Goal: Task Accomplishment & Management: Complete application form

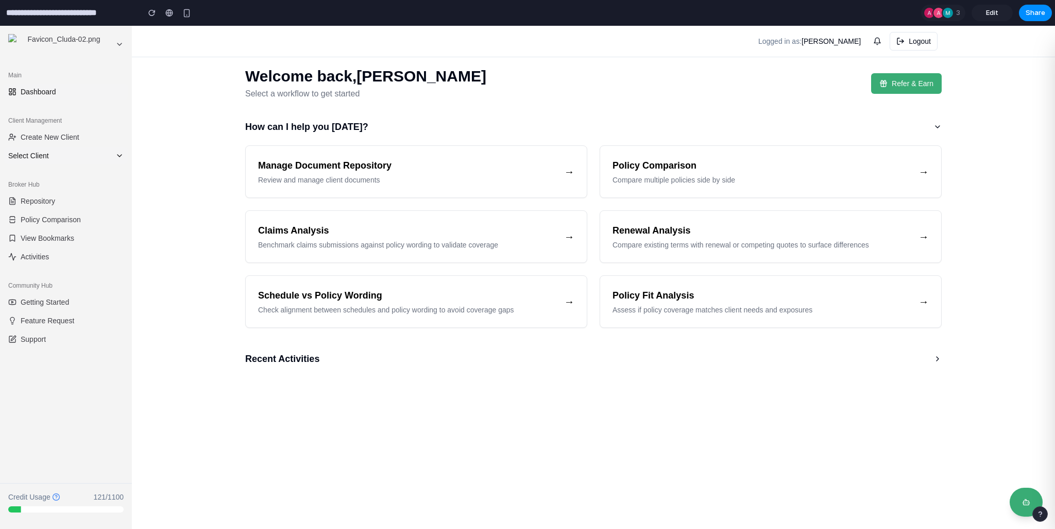
click at [49, 155] on span "Select Client" at bounding box center [59, 155] width 103 height 10
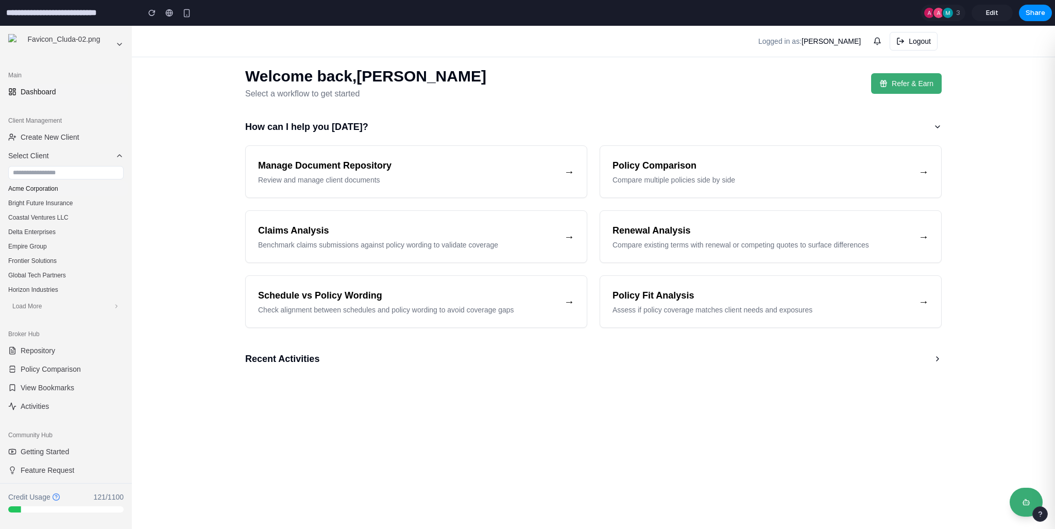
click at [45, 192] on button "Acme Corporation" at bounding box center [66, 188] width 124 height 14
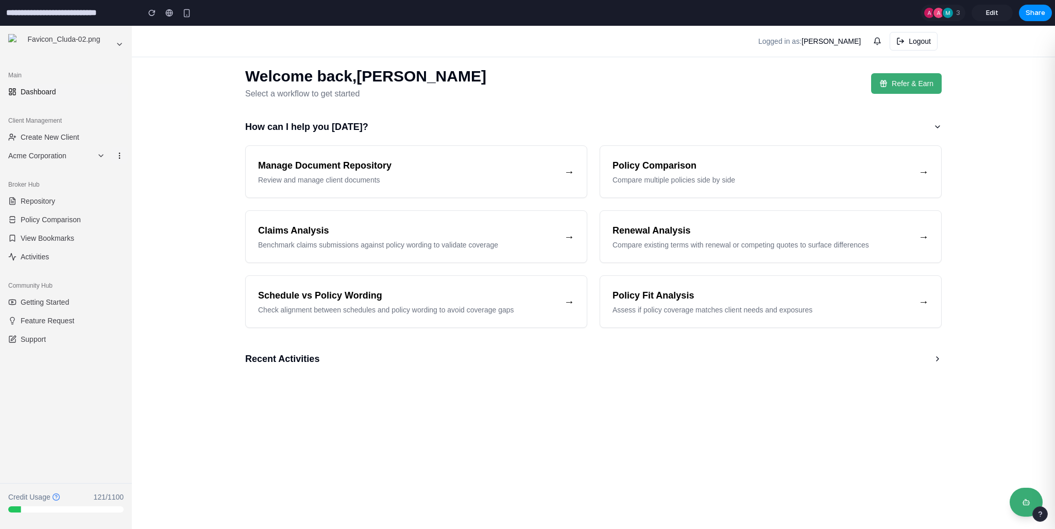
click at [120, 155] on circle at bounding box center [119, 155] width 1 height 1
click at [102, 176] on button "Edit" at bounding box center [94, 174] width 65 height 16
click at [120, 156] on icon at bounding box center [119, 156] width 8 height 8
click at [117, 156] on icon at bounding box center [119, 156] width 8 height 8
click at [120, 156] on icon at bounding box center [119, 156] width 8 height 8
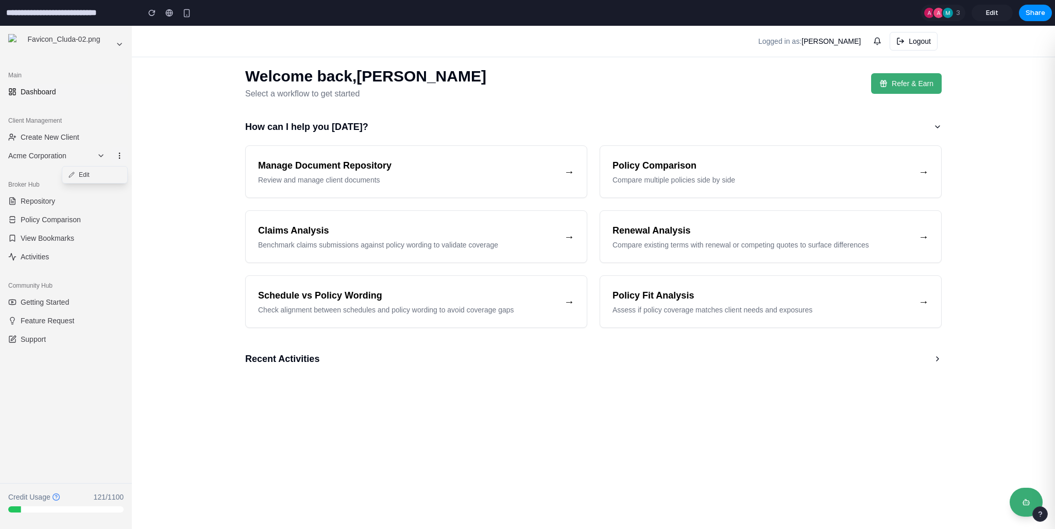
click at [119, 156] on icon at bounding box center [119, 156] width 8 height 8
click at [59, 159] on span "Acme Corporation" at bounding box center [50, 155] width 85 height 10
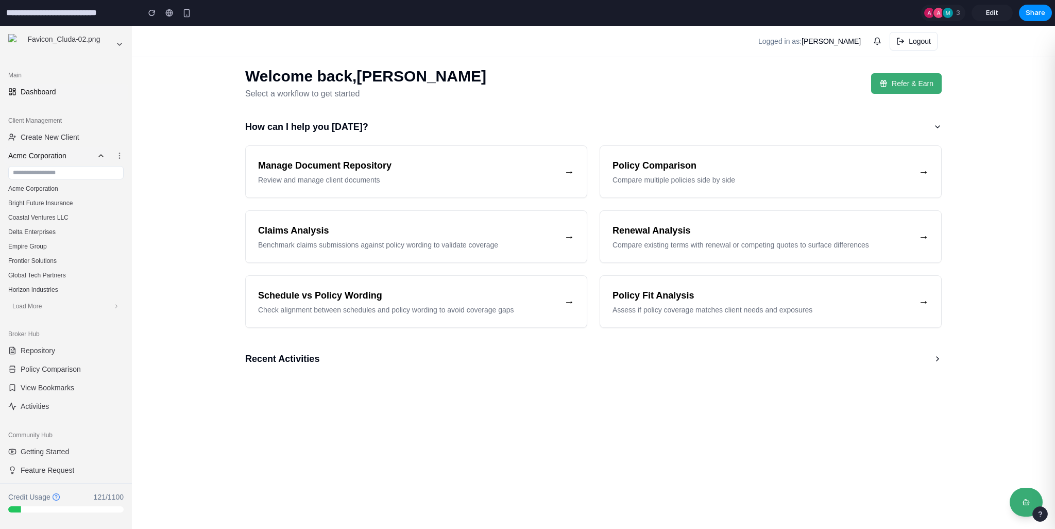
click at [63, 159] on span "Acme Corporation" at bounding box center [50, 155] width 85 height 10
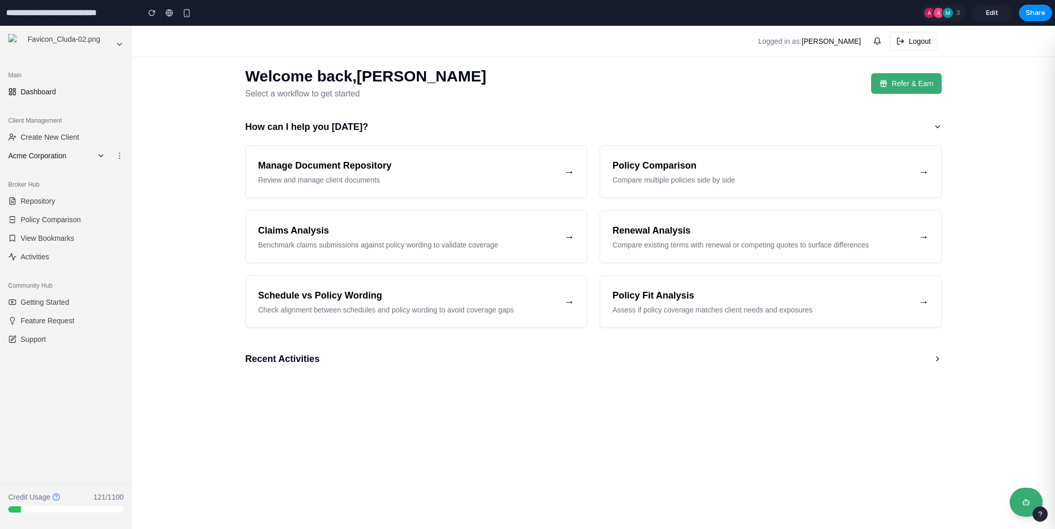
click at [63, 159] on span "Acme Corporation" at bounding box center [50, 155] width 85 height 10
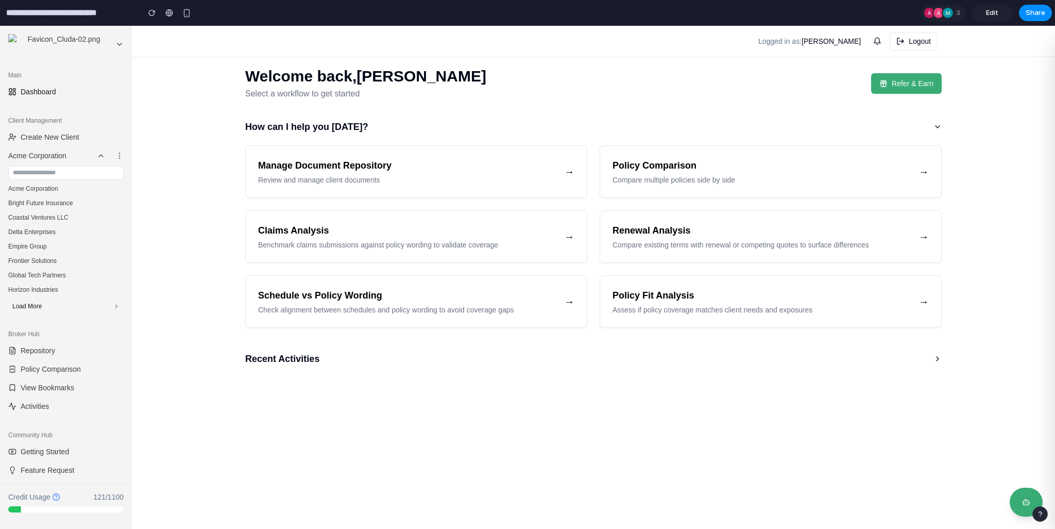
click at [35, 307] on span "Load More" at bounding box center [26, 306] width 29 height 8
click at [49, 417] on button "Load More" at bounding box center [65, 421] width 115 height 14
click at [51, 158] on span "Acme Corporation" at bounding box center [50, 155] width 85 height 10
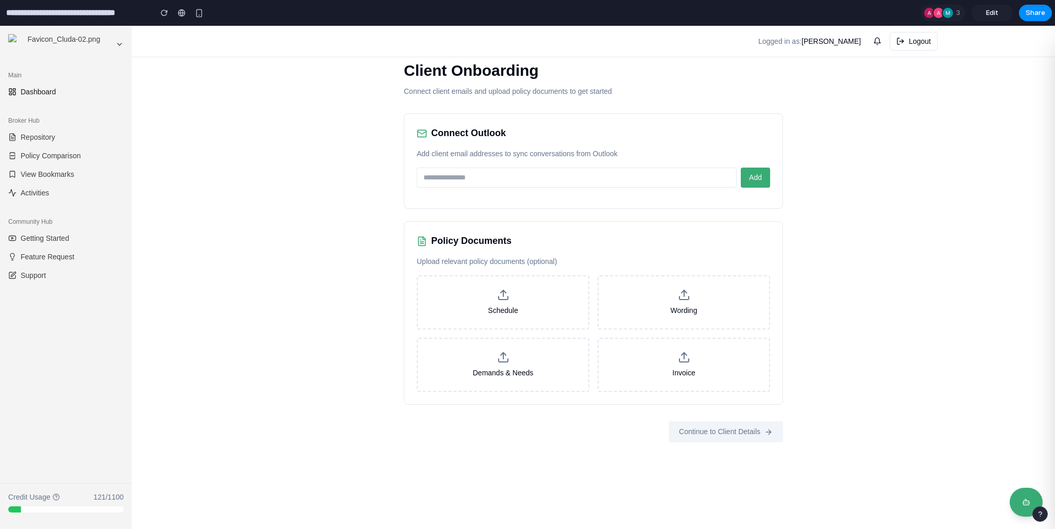
click at [448, 180] on input "email" at bounding box center [577, 177] width 320 height 20
type input "**********"
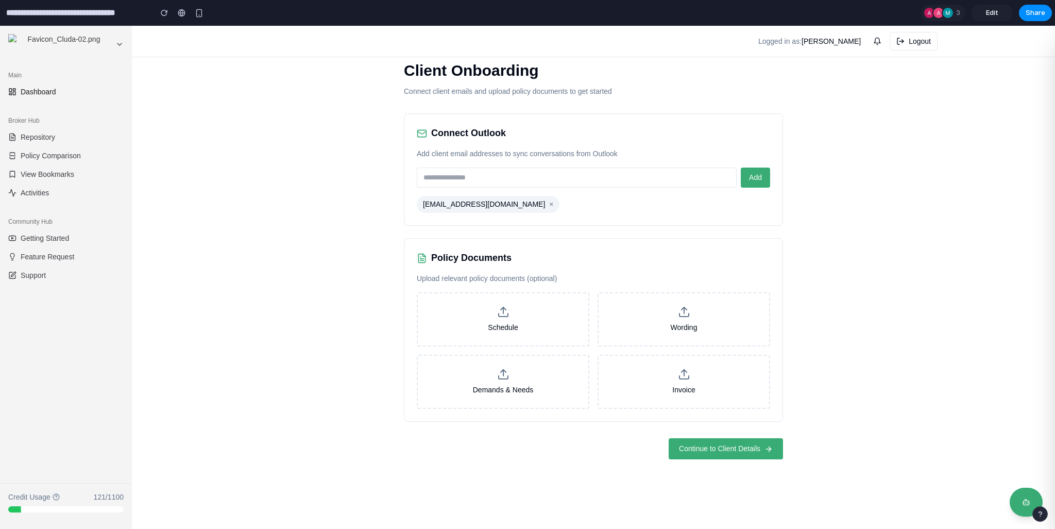
click at [711, 445] on span "Continue to Client Details" at bounding box center [719, 448] width 81 height 11
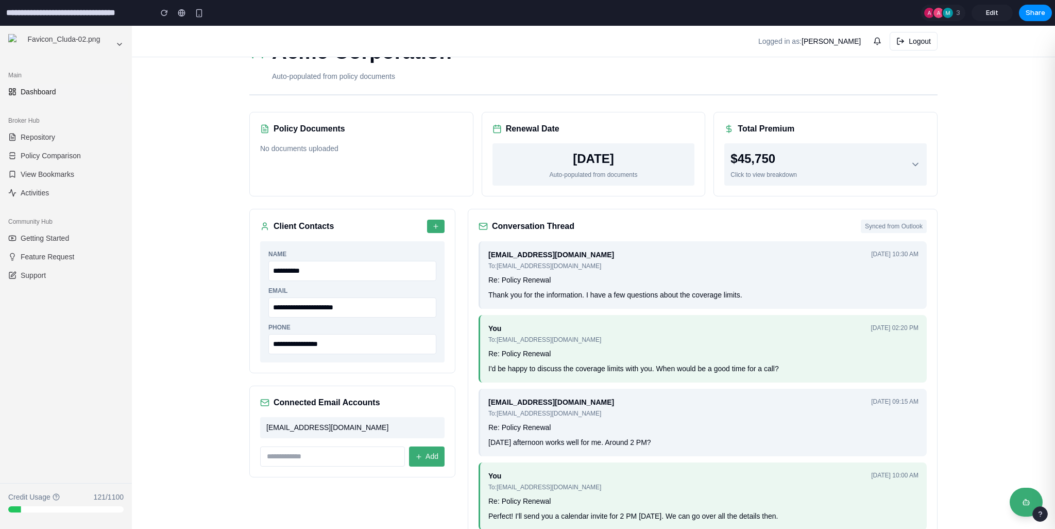
scroll to position [33, 0]
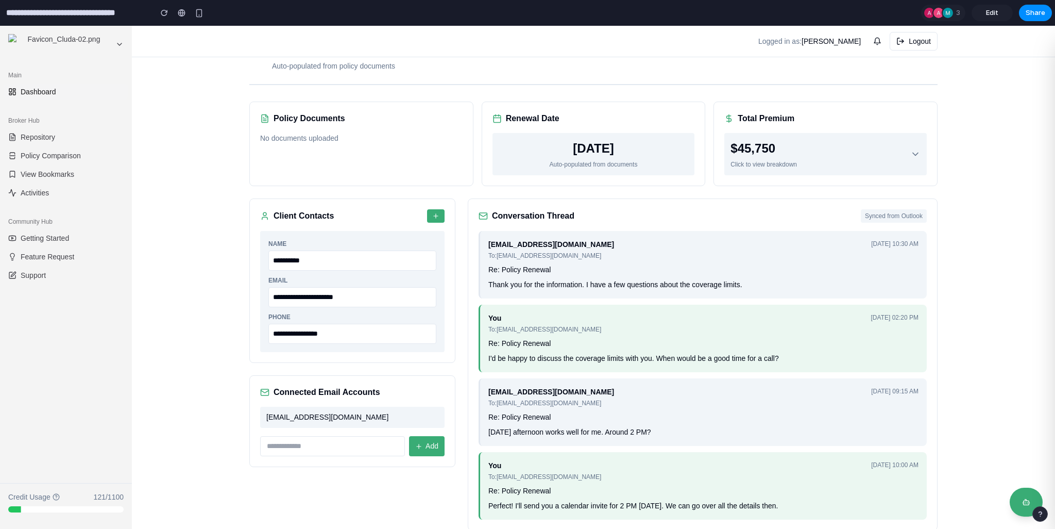
click at [292, 293] on input "**********" at bounding box center [352, 297] width 168 height 20
click at [346, 299] on input "**********" at bounding box center [352, 297] width 168 height 20
drag, startPoint x: 350, startPoint y: 420, endPoint x: 262, endPoint y: 415, distance: 88.3
click at [262, 415] on div "[EMAIL_ADDRESS][DOMAIN_NAME]" at bounding box center [352, 417] width 184 height 21
click at [266, 415] on span "[EMAIL_ADDRESS][DOMAIN_NAME]" at bounding box center [327, 417] width 122 height 11
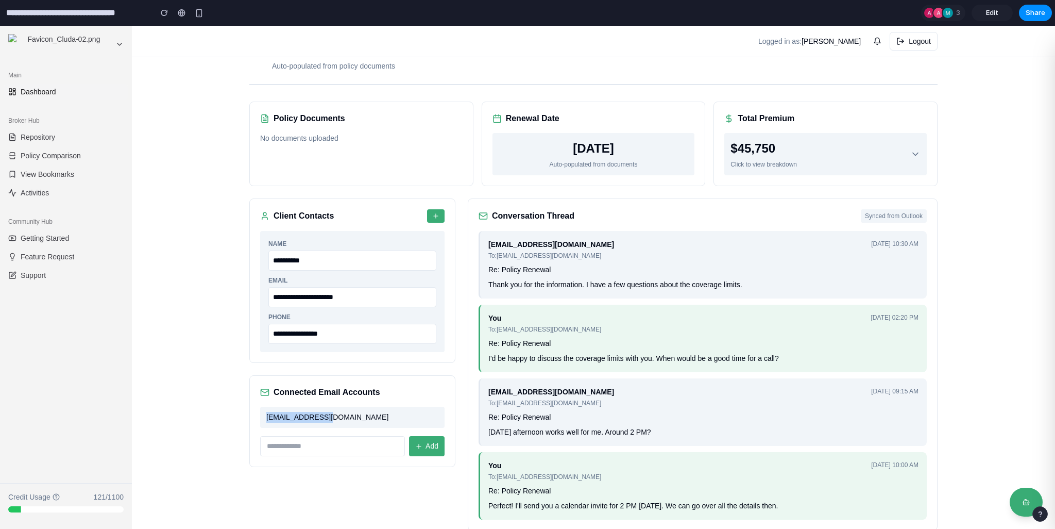
drag, startPoint x: 264, startPoint y: 415, endPoint x: 342, endPoint y: 416, distance: 78.3
click at [342, 416] on div "[EMAIL_ADDRESS][DOMAIN_NAME]" at bounding box center [352, 417] width 184 height 21
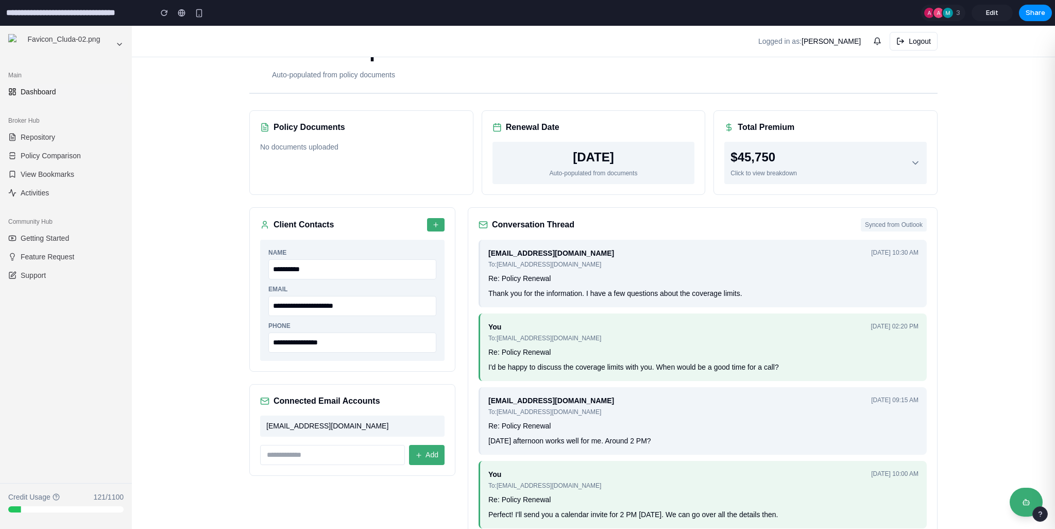
scroll to position [0, 0]
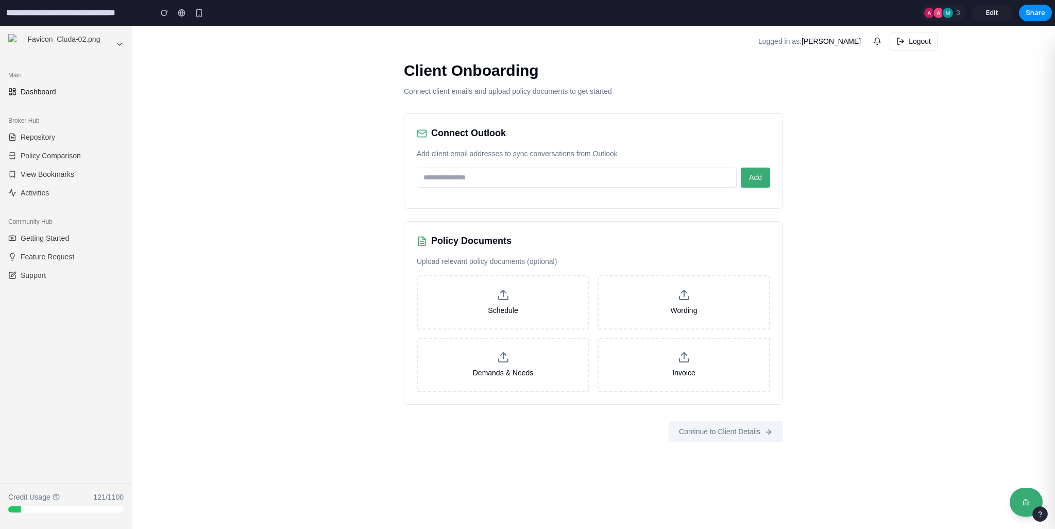
click at [470, 174] on input "email" at bounding box center [577, 177] width 320 height 20
type input "**********"
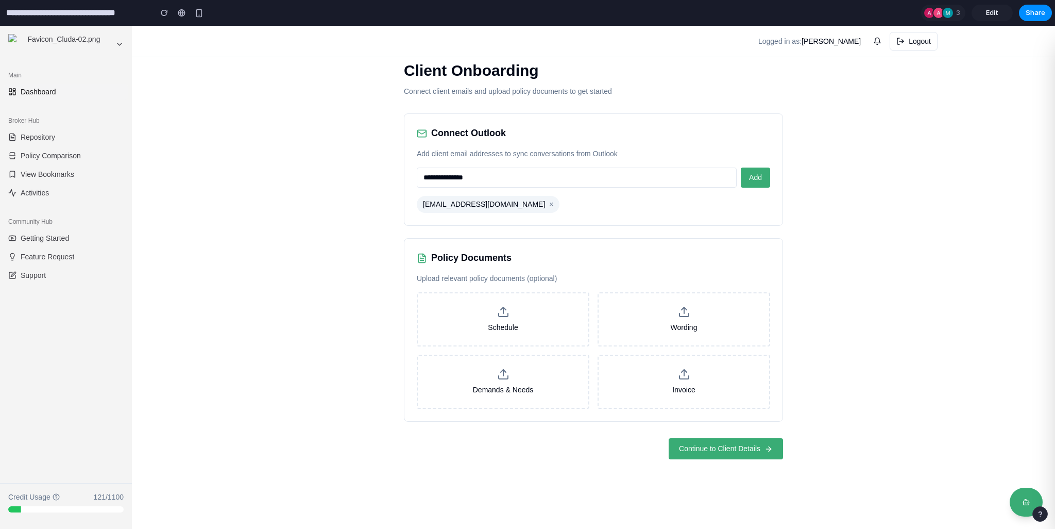
type input "**********"
click at [691, 443] on span "Continue to Client Details" at bounding box center [719, 448] width 81 height 11
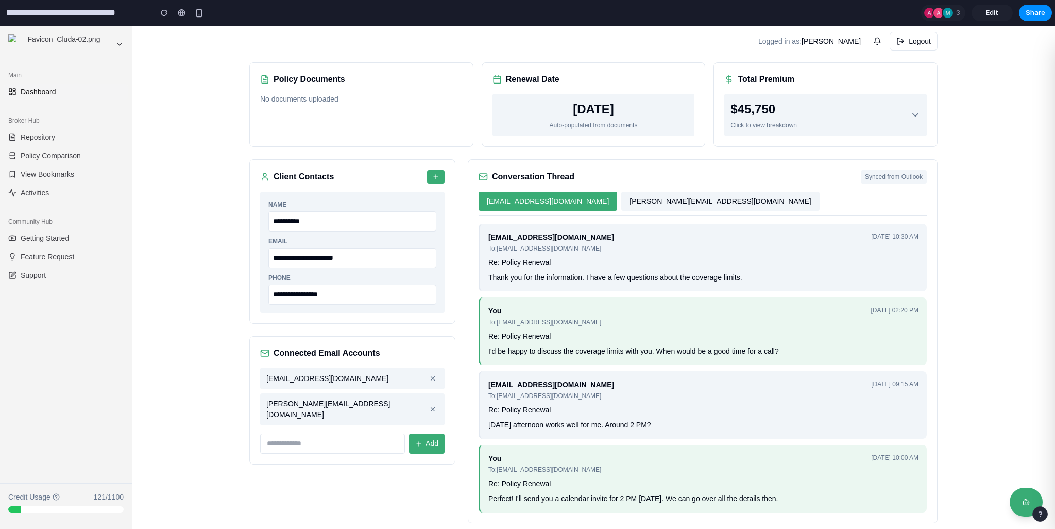
scroll to position [82, 0]
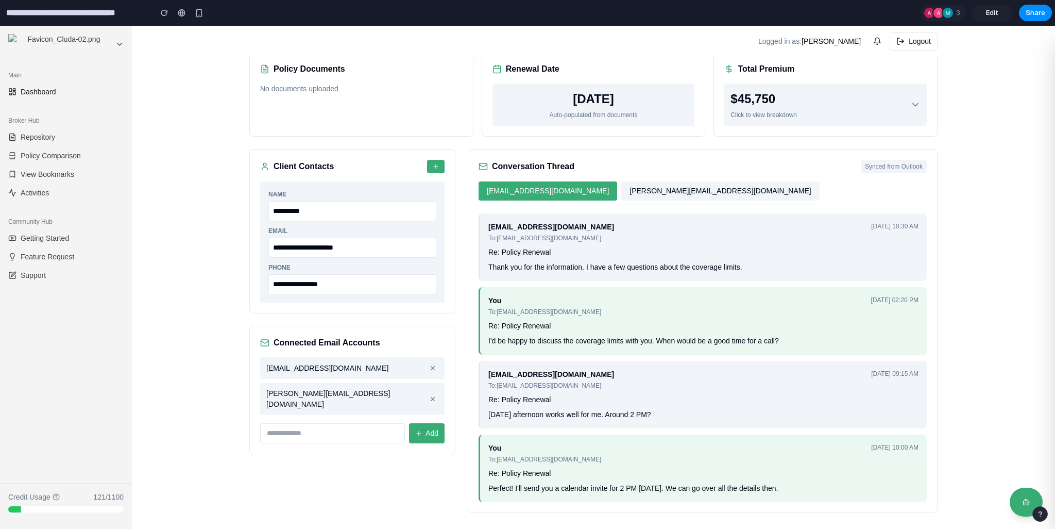
drag, startPoint x: 783, startPoint y: 376, endPoint x: 783, endPoint y: 369, distance: 6.2
click at [783, 369] on div "client@gmail.com To: broker@company.com Jan 16, 2024, 09:15 AM" at bounding box center [704, 379] width 430 height 21
click at [525, 382] on div "To: broker@company.com" at bounding box center [552, 385] width 126 height 9
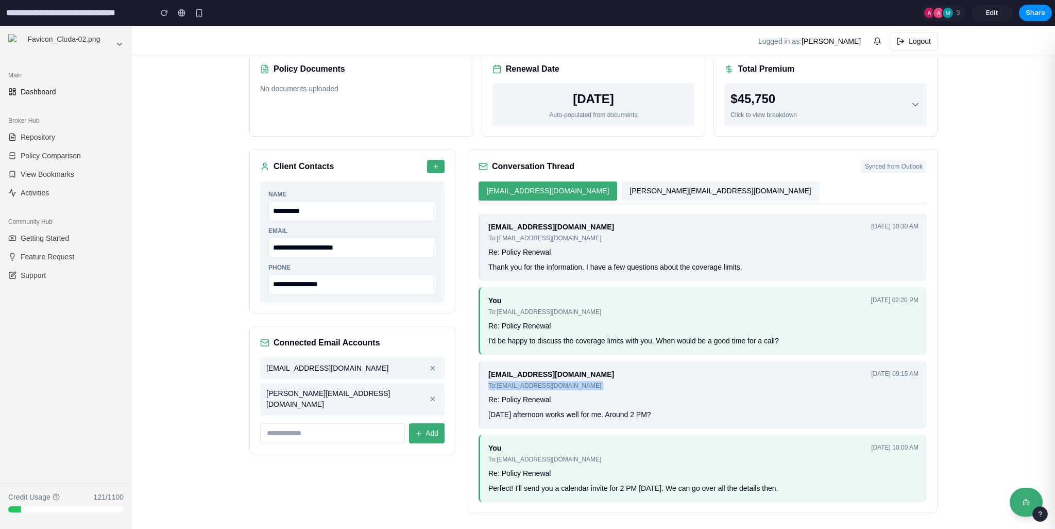
click at [540, 386] on div "To: broker@company.com" at bounding box center [552, 385] width 126 height 9
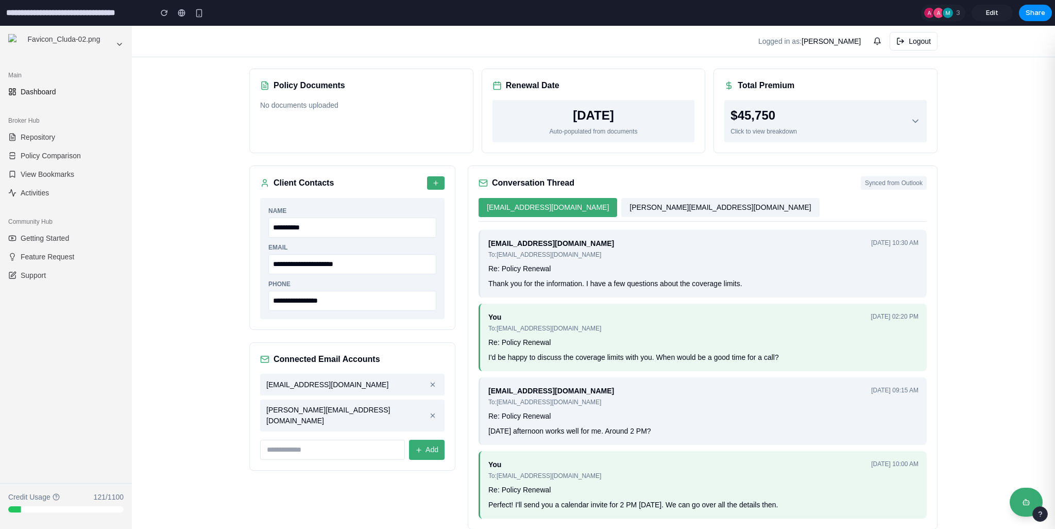
click at [621, 207] on button "nikola@email.com" at bounding box center [720, 207] width 198 height 19
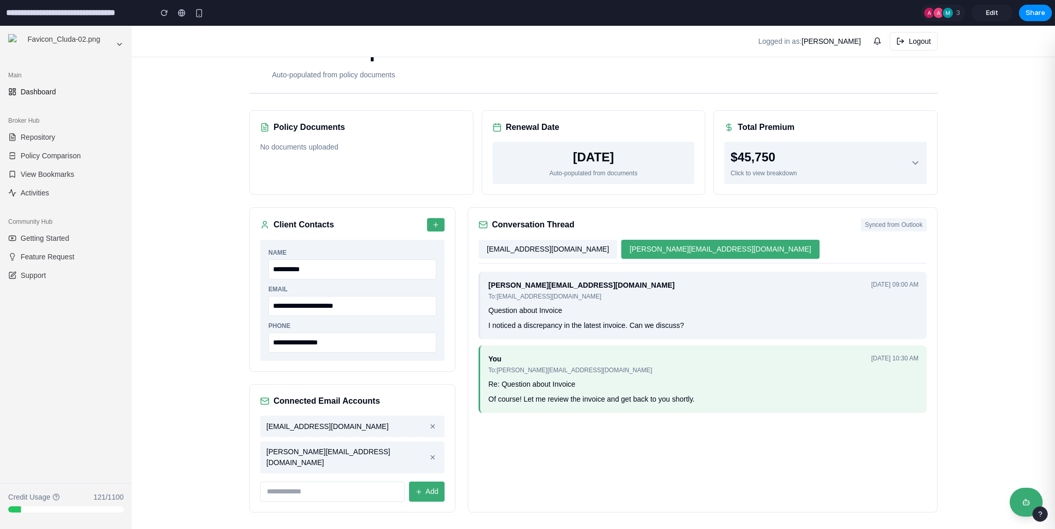
scroll to position [12, 0]
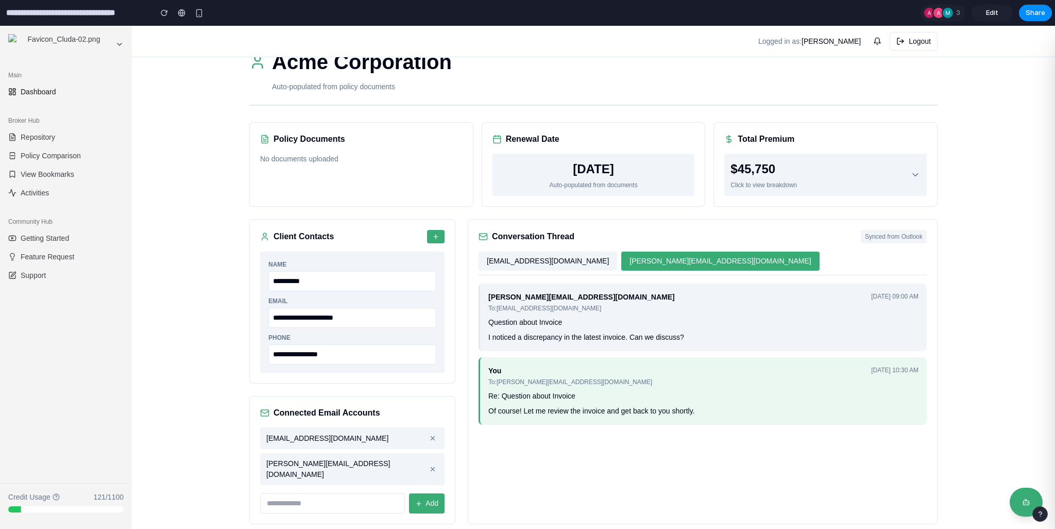
click at [520, 259] on button "client@gmail.com" at bounding box center [548, 260] width 139 height 19
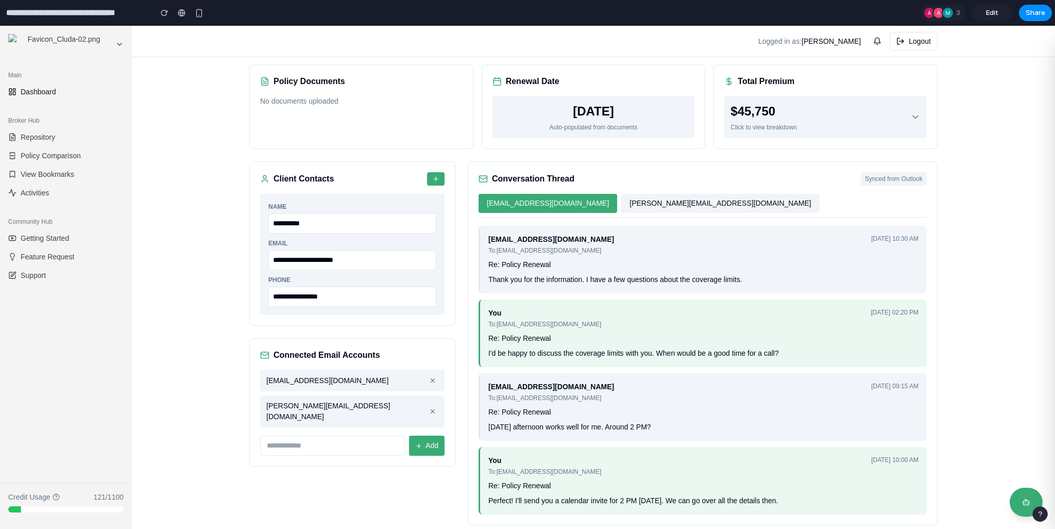
scroll to position [68, 0]
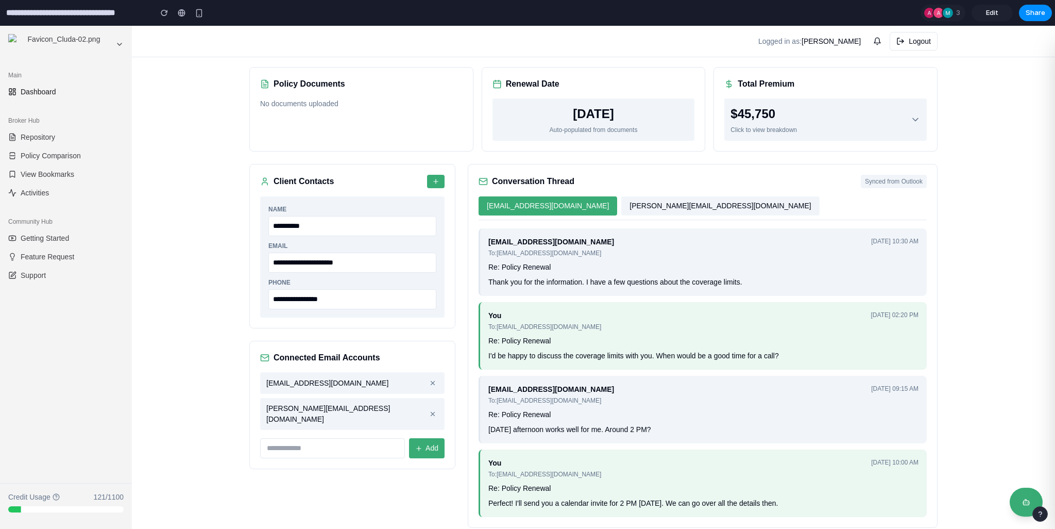
click at [657, 298] on div "client@gmail.com To: broker@company.com Jan 15, 2024, 10:30 AM Re: Policy Renew…" at bounding box center [703, 372] width 448 height 289
click at [642, 283] on div "Thank you for the information. I have a few questions about the coverage limits." at bounding box center [704, 282] width 430 height 11
click at [567, 256] on div "client@gmail.com To: broker@company.com Jan 15, 2024, 10:30 AM" at bounding box center [704, 247] width 430 height 21
click at [556, 316] on div "You To: client@gmail.com Jan 15, 2024, 02:20 PM" at bounding box center [704, 320] width 430 height 21
click at [532, 371] on div "client@gmail.com To: broker@company.com Jan 15, 2024, 10:30 AM Re: Policy Renew…" at bounding box center [703, 372] width 448 height 289
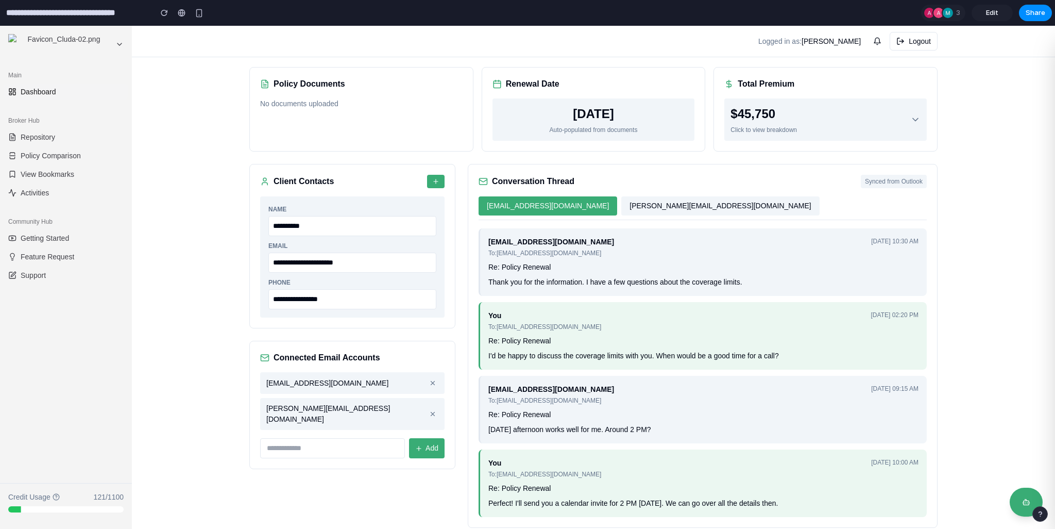
click at [525, 417] on div "Re: Policy Renewal" at bounding box center [704, 414] width 430 height 11
click at [524, 474] on div "To: client@gmail.com" at bounding box center [545, 473] width 113 height 9
click at [524, 504] on div "Perfect! I'll send you a calendar invite for 2 PM tomorrow. We can go over all …" at bounding box center [704, 503] width 430 height 11
click at [821, 119] on div "$45,750 Click to view breakdown" at bounding box center [826, 120] width 190 height 30
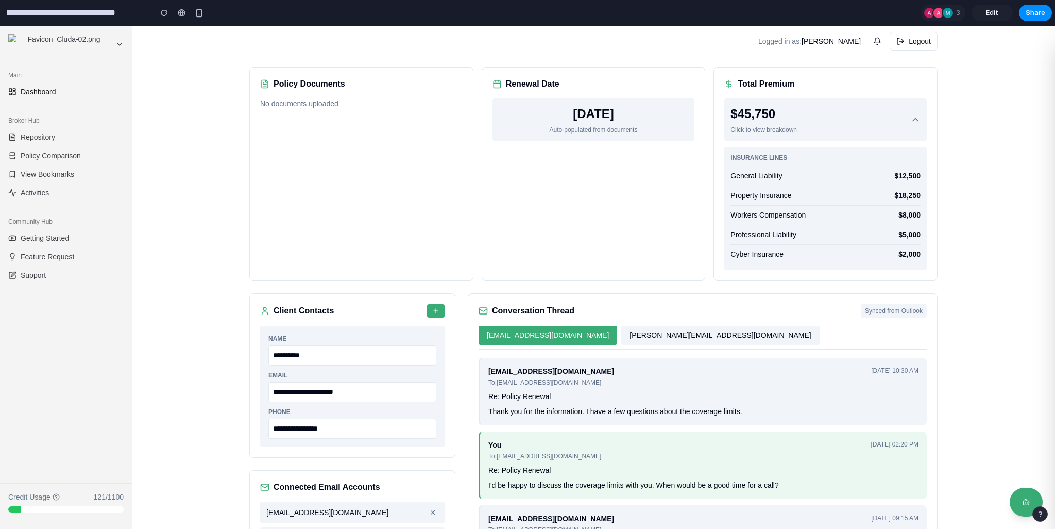
click at [821, 119] on div "$45,750 Click to view breakdown" at bounding box center [826, 120] width 190 height 30
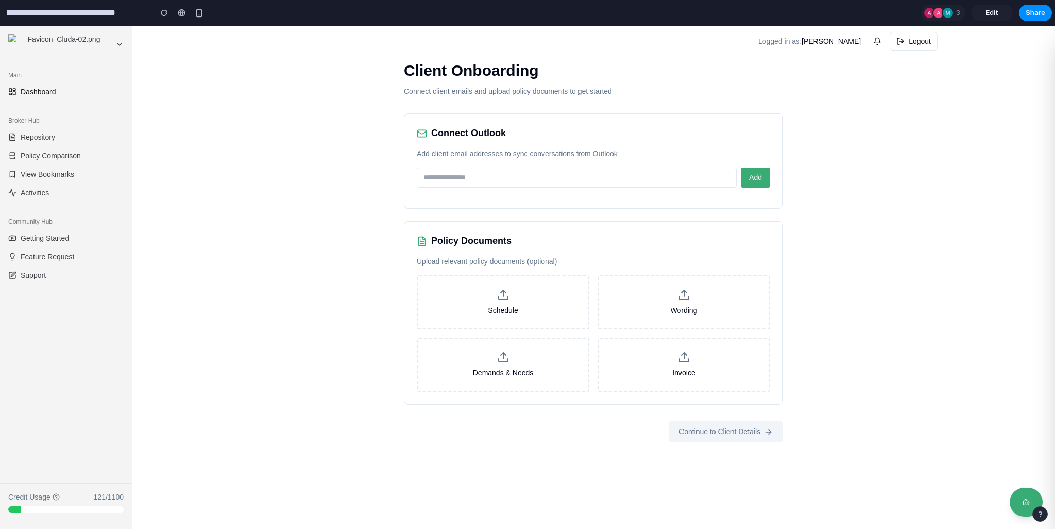
click at [495, 289] on label "Schedule" at bounding box center [503, 302] width 173 height 54
click at [0, 26] on input "Schedule" at bounding box center [0, 26] width 0 height 0
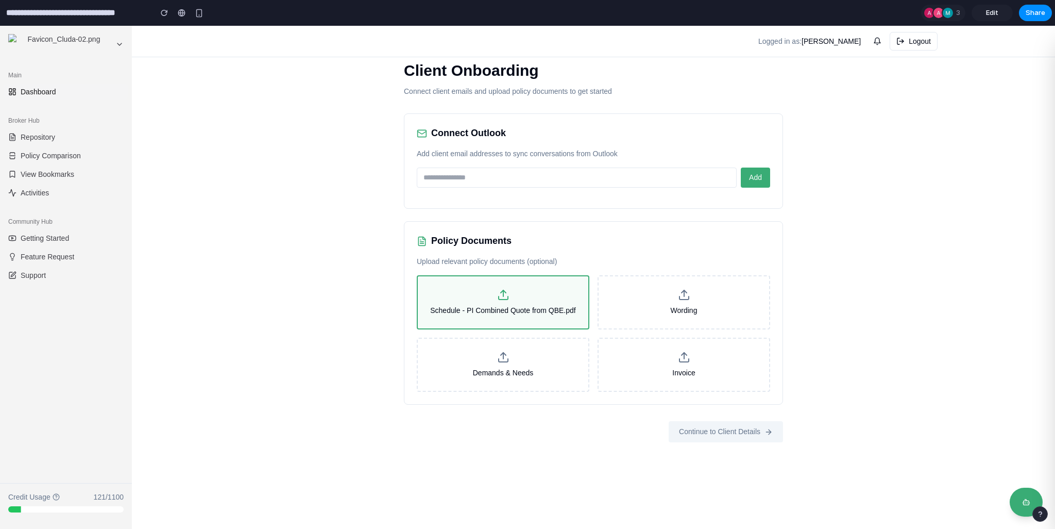
click at [503, 305] on span "Schedule - PI Combined Quote from QBE.pdf" at bounding box center [502, 310] width 145 height 11
click at [0, 26] on input "Schedule - PI Combined Quote from QBE.pdf" at bounding box center [0, 26] width 0 height 0
click at [654, 316] on label "Wording" at bounding box center [684, 302] width 173 height 54
click at [0, 26] on input "Wording" at bounding box center [0, 26] width 0 height 0
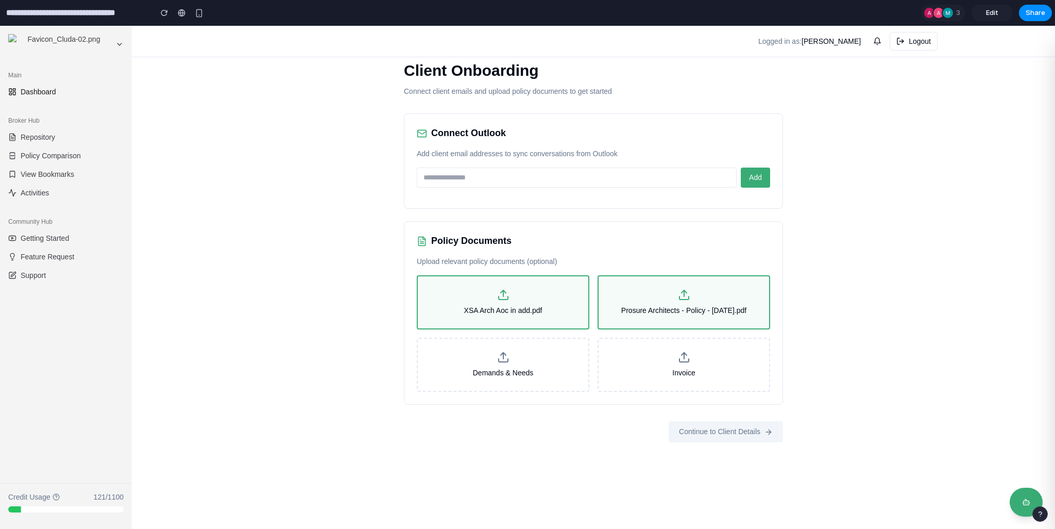
click at [436, 262] on p "Upload relevant policy documents (optional)" at bounding box center [594, 261] width 354 height 11
click at [424, 262] on p "Upload relevant policy documents (optional)" at bounding box center [594, 261] width 354 height 11
click at [458, 174] on input "email" at bounding box center [577, 177] width 320 height 20
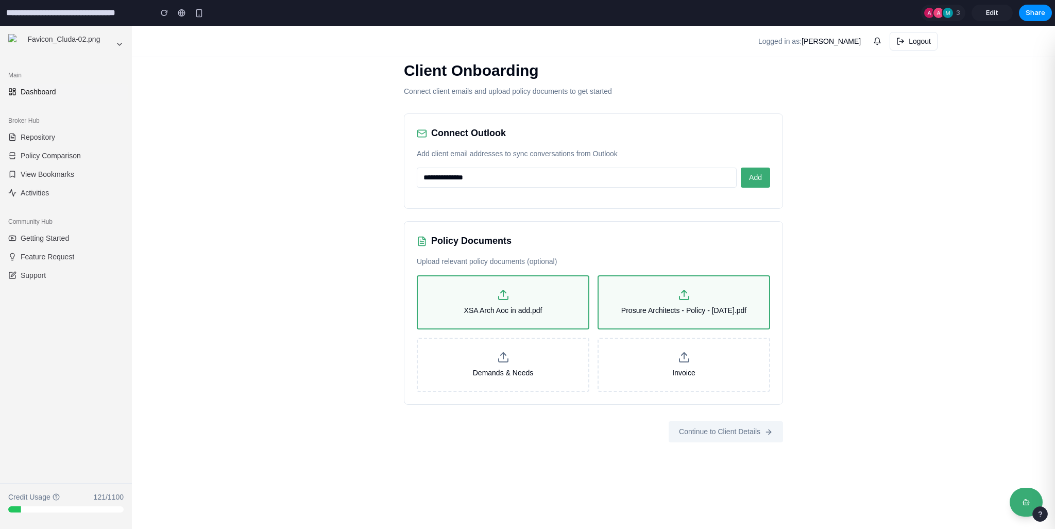
type input "**********"
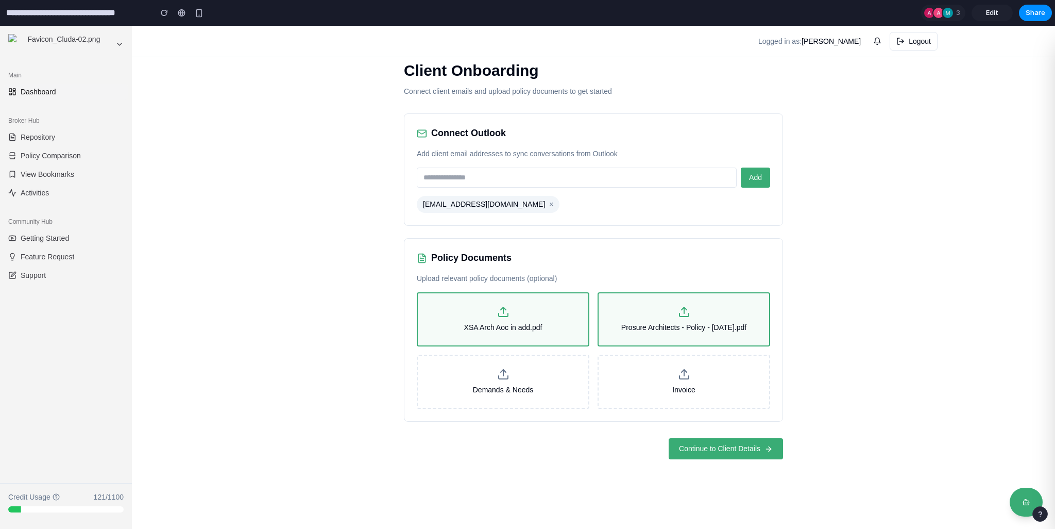
click at [700, 443] on span "Continue to Client Details" at bounding box center [719, 448] width 81 height 11
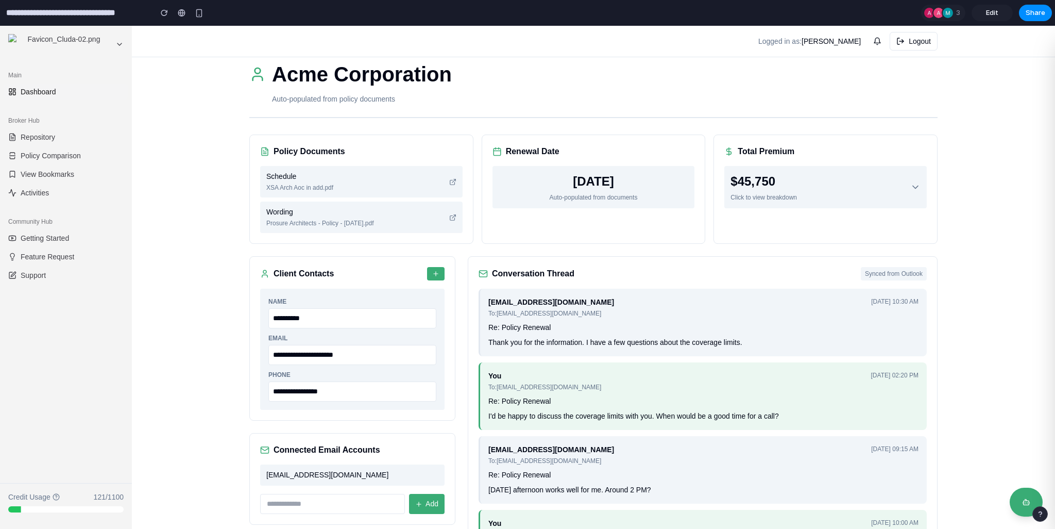
click at [237, 265] on div "**********" at bounding box center [593, 323] width 721 height 562
click at [542, 339] on div "Thank you for the information. I have a few questions about the coverage limits." at bounding box center [704, 342] width 430 height 11
click at [540, 311] on div "To: broker@company.com" at bounding box center [552, 313] width 126 height 9
click at [520, 311] on div "To: broker@company.com" at bounding box center [552, 313] width 126 height 9
click at [881, 271] on span "Synced from Outlook" at bounding box center [894, 273] width 66 height 13
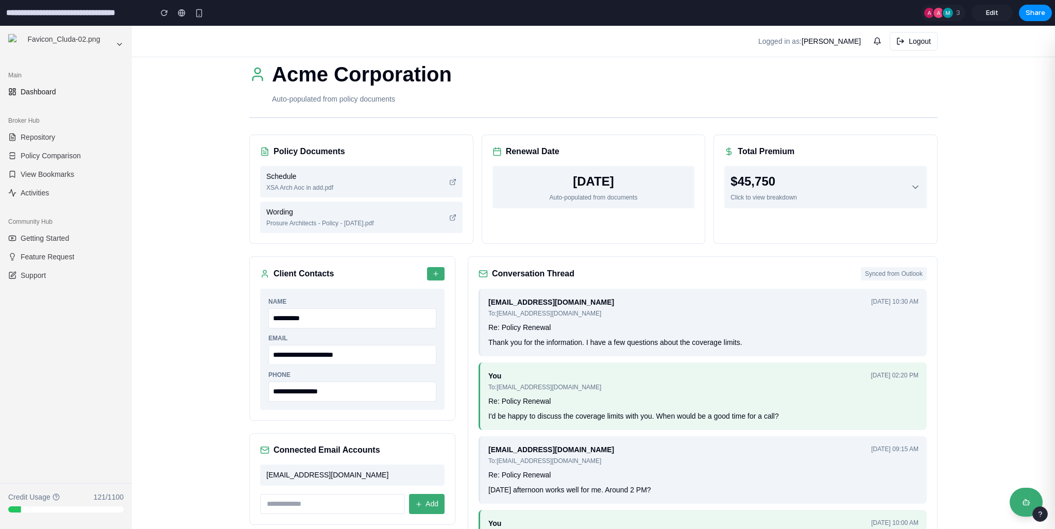
click at [498, 334] on div "client@email.com To: broker@company.com Jan 15, 2024, 10:30 AM Re: Policy Renew…" at bounding box center [703, 323] width 448 height 68
click at [513, 345] on div "Thank you for the information. I have a few questions about the coverage limits." at bounding box center [704, 342] width 430 height 11
click at [515, 413] on div "I'd be happy to discuss the coverage limits with you. When would be a good time…" at bounding box center [704, 416] width 430 height 11
click at [534, 426] on div "You To: client@email.com Jan 15, 2024, 02:20 PM Re: Policy Renewal I'd be happy…" at bounding box center [703, 396] width 448 height 68
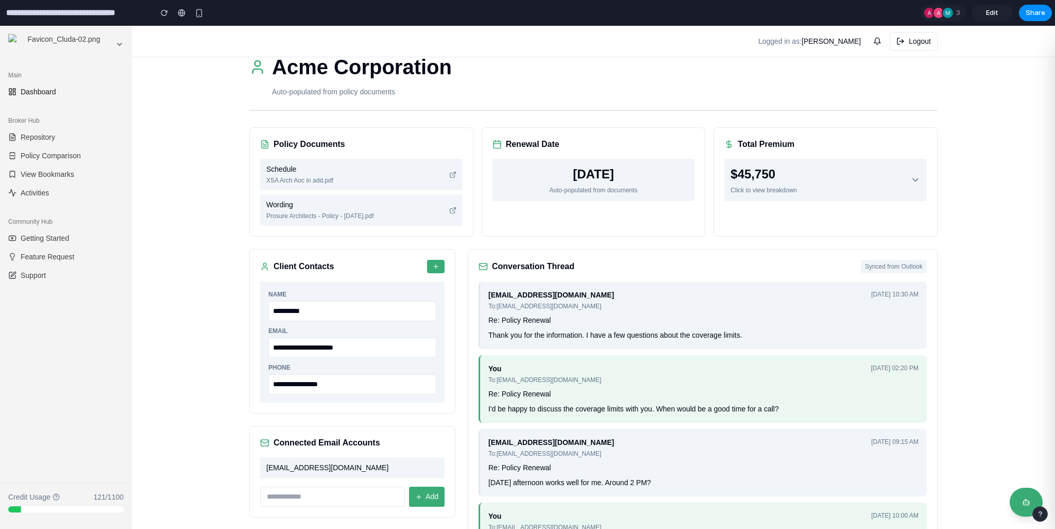
scroll to position [75, 0]
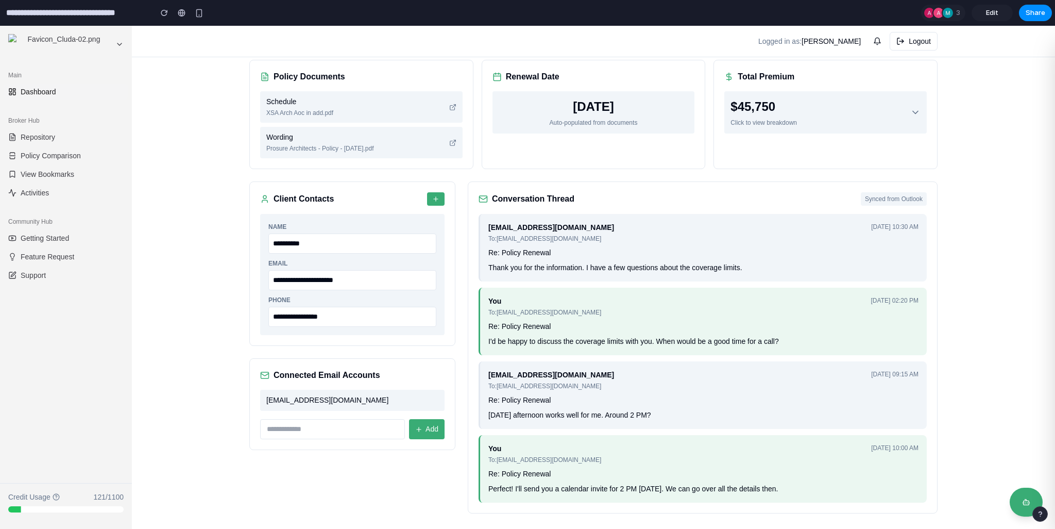
click at [645, 468] on div "Re: Policy Renewal" at bounding box center [704, 473] width 430 height 11
click at [610, 490] on div "Perfect! I'll send you a calendar invite for 2 PM tomorrow. We can go over all …" at bounding box center [704, 488] width 430 height 11
click at [511, 462] on div "To: client@email.com" at bounding box center [545, 459] width 113 height 9
click at [510, 470] on div "Re: Policy Renewal" at bounding box center [704, 473] width 430 height 11
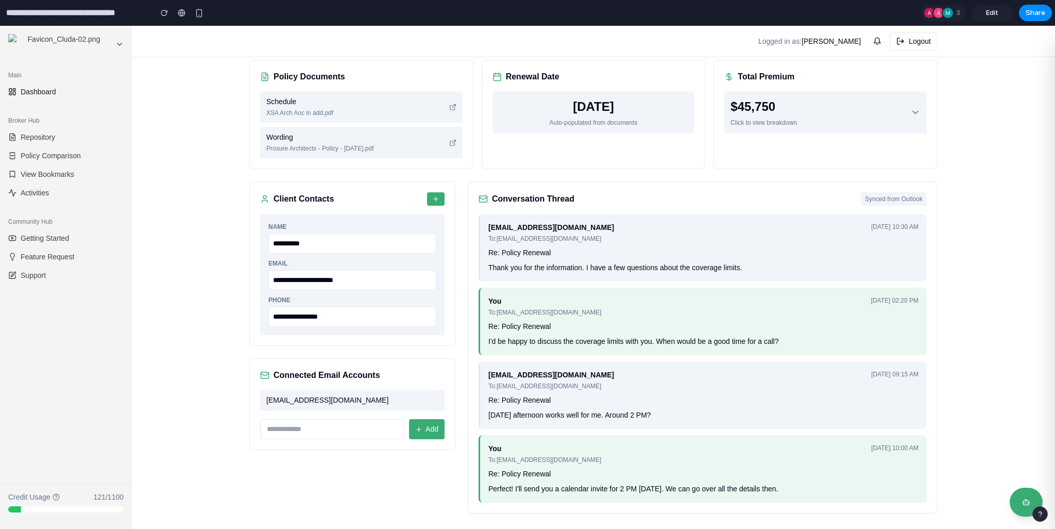
click at [508, 433] on div "client@email.com To: broker@company.com Jan 15, 2024, 10:30 AM Re: Policy Renew…" at bounding box center [703, 358] width 448 height 289
click at [511, 388] on div "To: broker@company.com" at bounding box center [552, 385] width 126 height 9
click at [512, 374] on div "client@email.com" at bounding box center [552, 374] width 126 height 11
click at [515, 308] on div "To: client@email.com" at bounding box center [545, 312] width 113 height 9
click at [524, 325] on div "Re: Policy Renewal" at bounding box center [704, 326] width 430 height 11
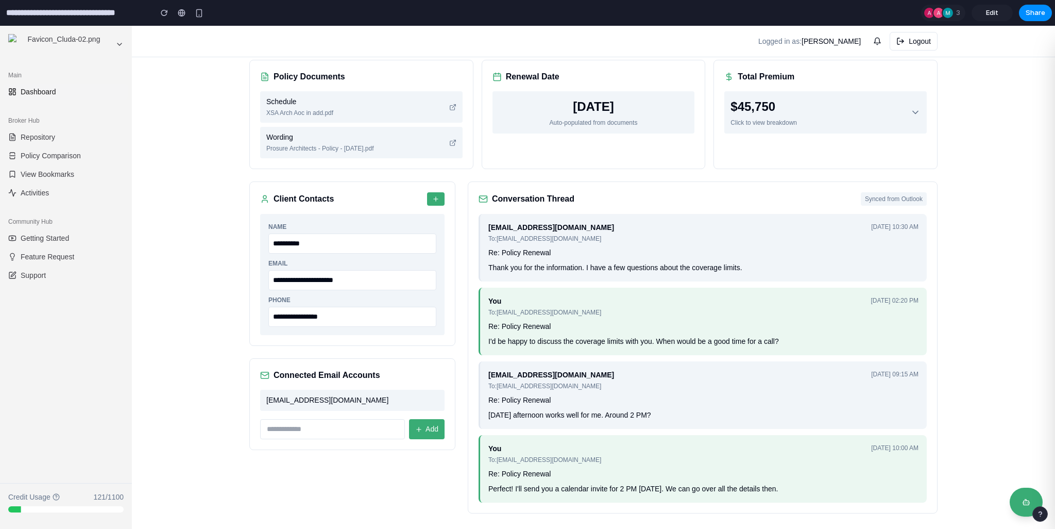
click at [522, 261] on div "client@email.com To: broker@company.com Jan 15, 2024, 10:30 AM Re: Policy Renew…" at bounding box center [703, 248] width 448 height 68
click at [536, 272] on div "Thank you for the information. I have a few questions about the coverage limits." at bounding box center [704, 267] width 430 height 11
click at [546, 331] on div "You To: client@email.com Jan 15, 2024, 02:20 PM Re: Policy Renewal I'd be happy…" at bounding box center [703, 322] width 448 height 68
click at [674, 279] on div "client@email.com To: broker@company.com Jan 15, 2024, 10:30 AM Re: Policy Renew…" at bounding box center [703, 248] width 448 height 68
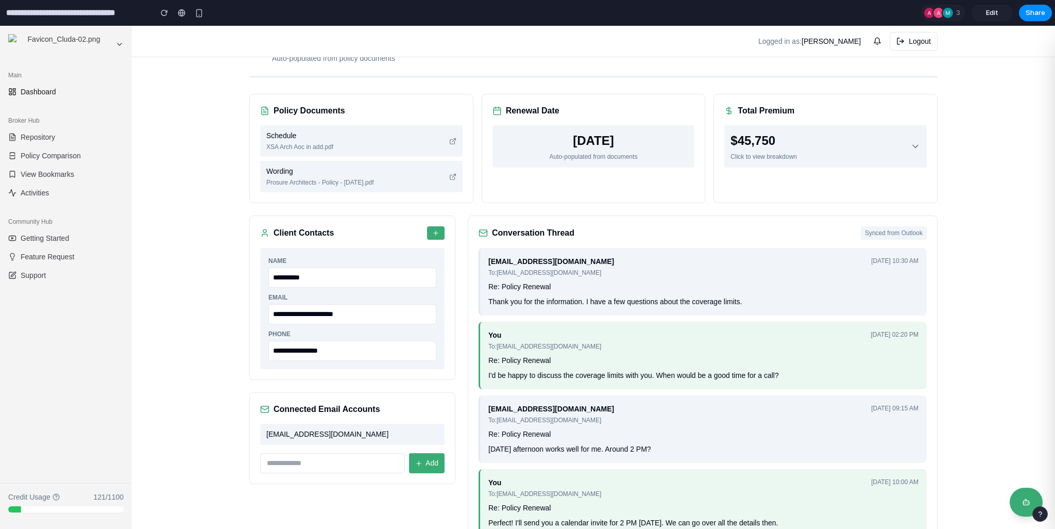
scroll to position [32, 0]
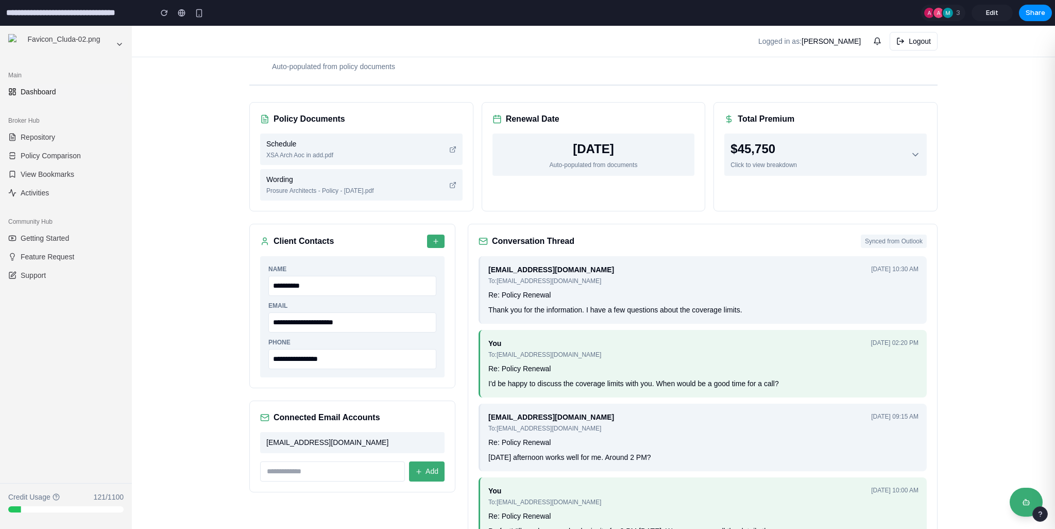
click at [450, 185] on icon at bounding box center [452, 184] width 7 height 7
click at [449, 183] on icon at bounding box center [452, 184] width 7 height 7
